Goal: Task Accomplishment & Management: Complete application form

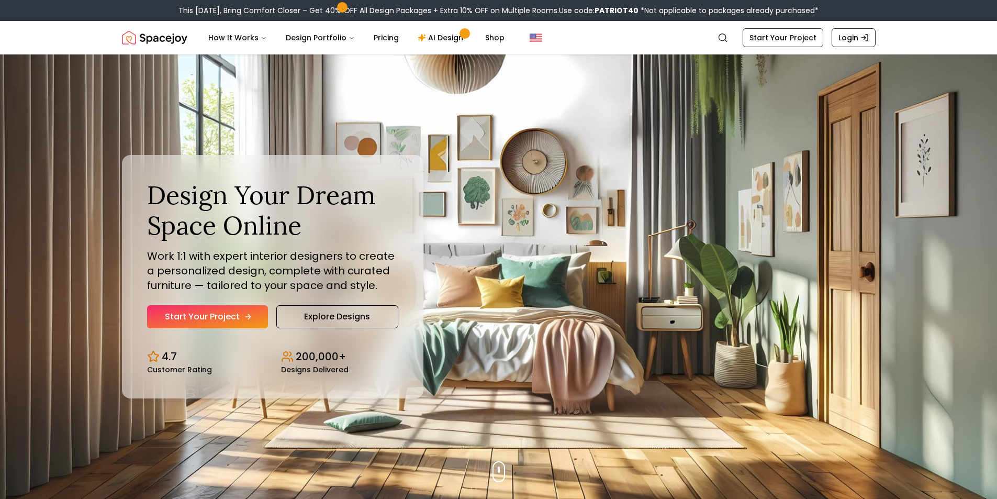
click at [245, 324] on link "Start Your Project" at bounding box center [207, 316] width 121 height 23
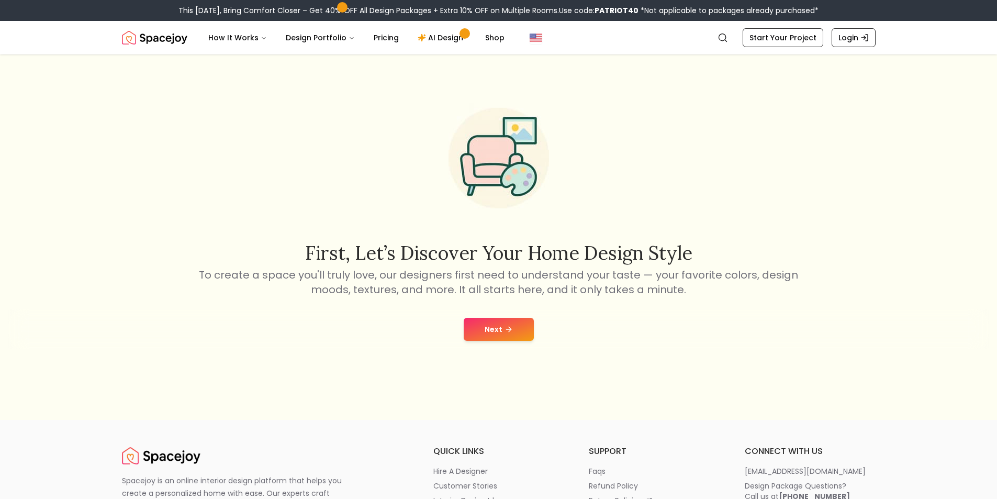
scroll to position [52, 0]
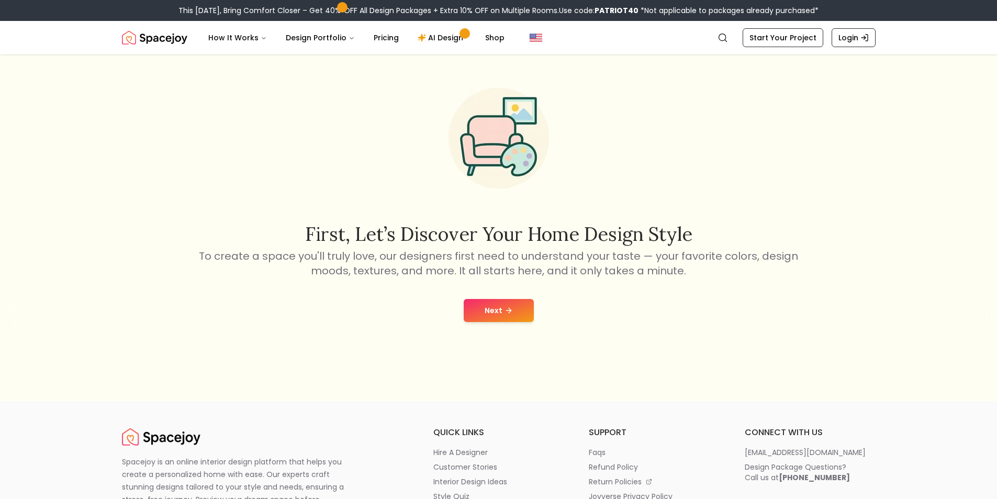
click at [507, 309] on icon at bounding box center [509, 310] width 8 height 8
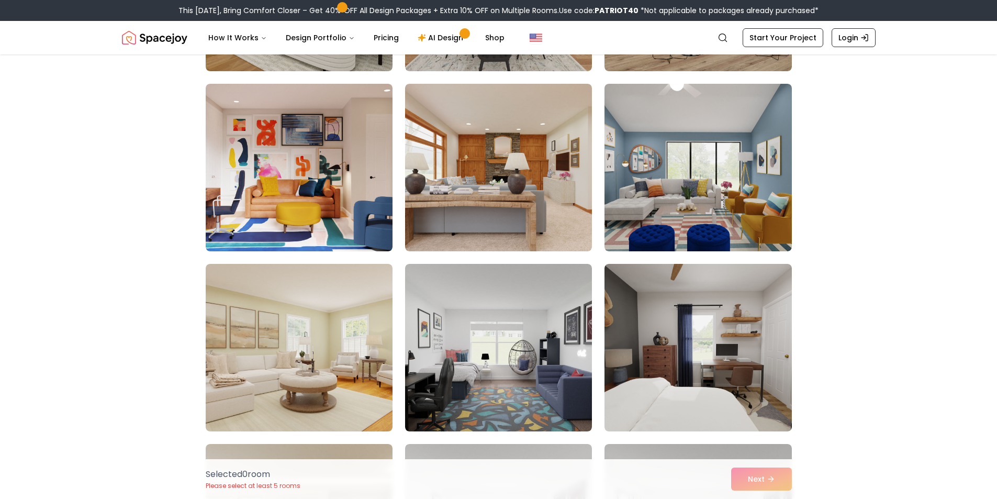
scroll to position [471, 0]
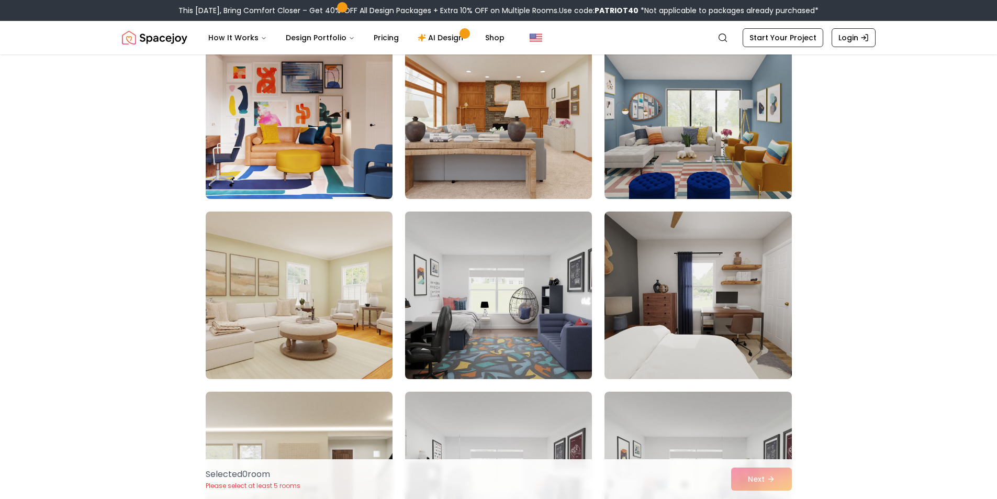
click at [541, 298] on img at bounding box center [498, 295] width 196 height 176
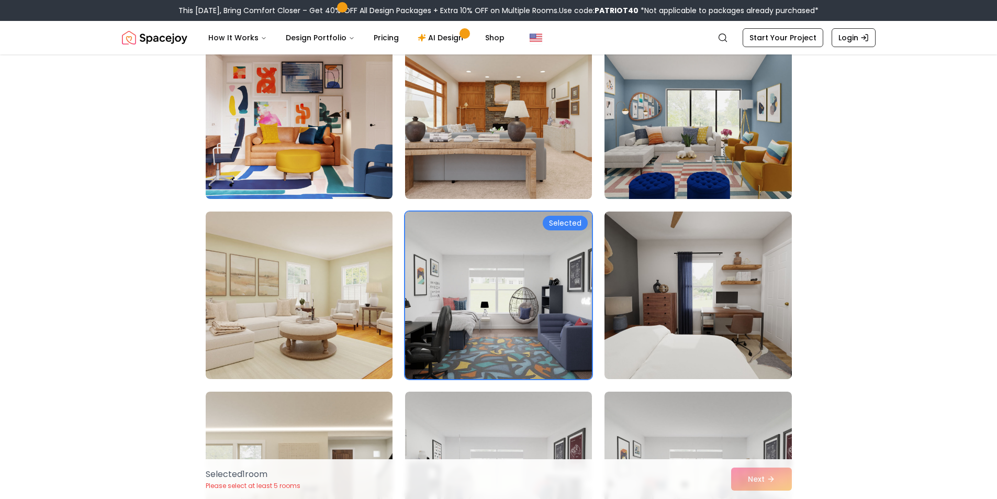
click at [573, 220] on div "Selected" at bounding box center [565, 223] width 45 height 15
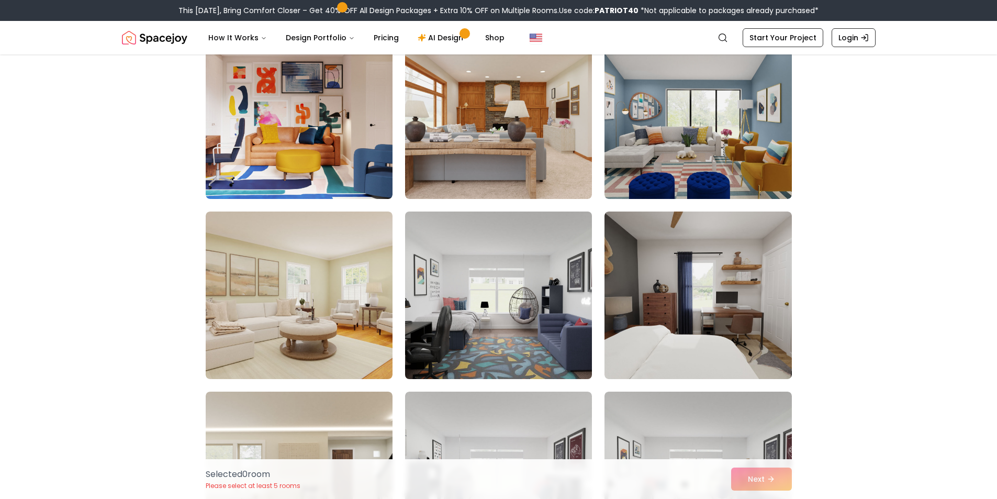
click at [570, 225] on img at bounding box center [498, 295] width 196 height 176
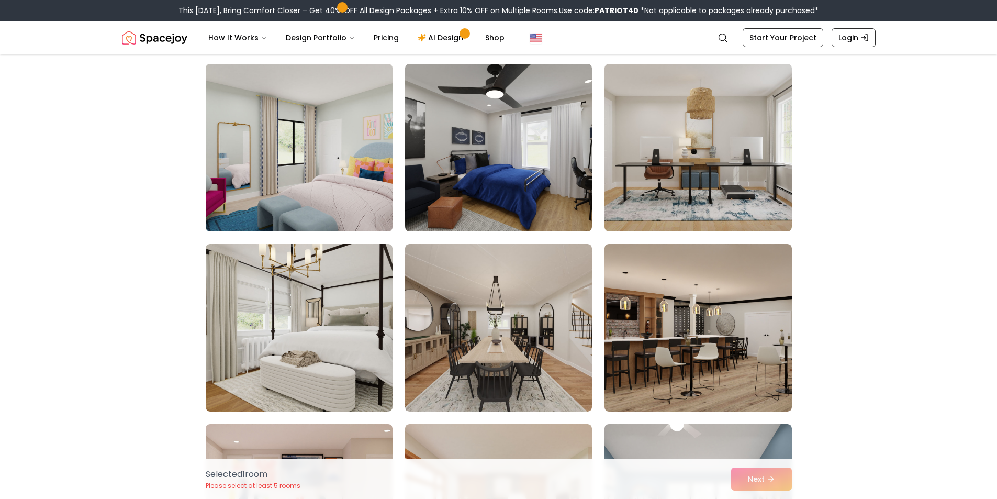
scroll to position [0, 0]
